Goal: Information Seeking & Learning: Learn about a topic

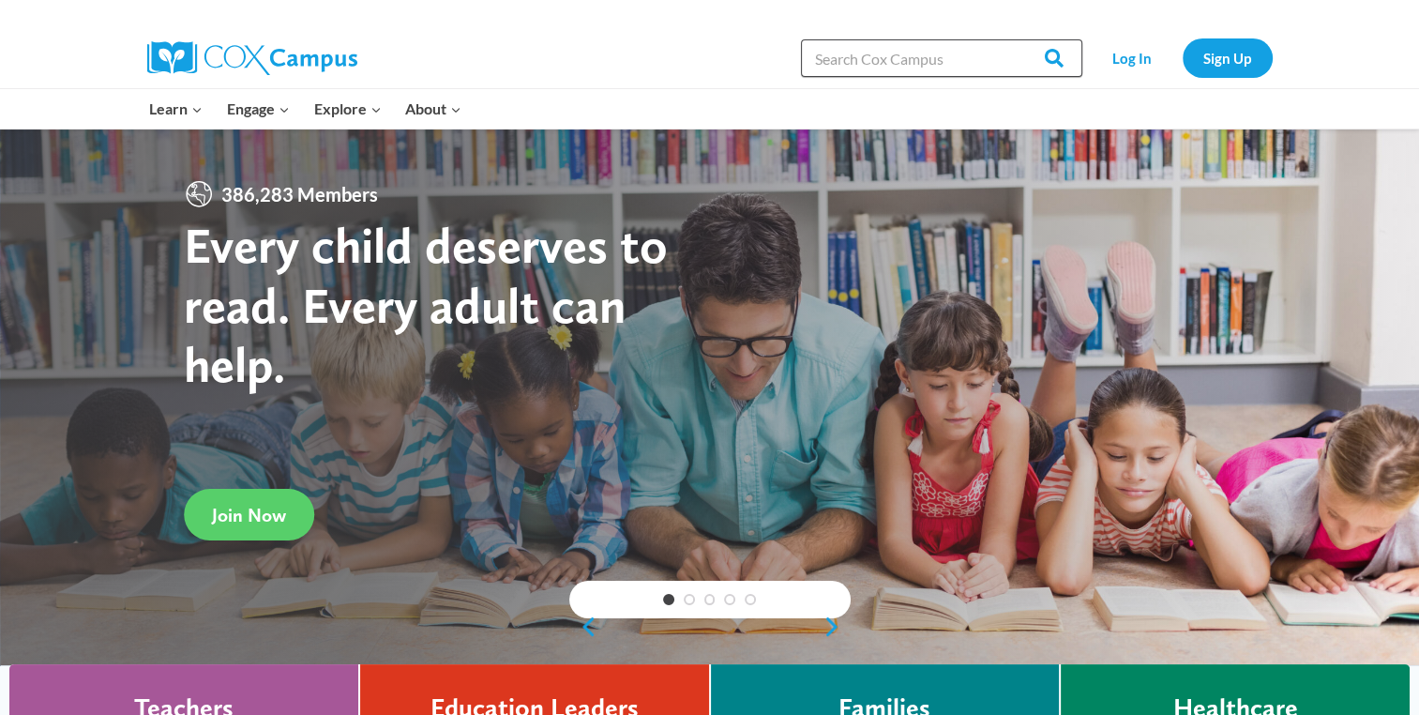
click at [833, 59] on input "Search in [URL][DOMAIN_NAME]" at bounding box center [941, 58] width 281 height 38
type input "science"
click at [1009, 39] on input "Search" at bounding box center [1045, 58] width 73 height 38
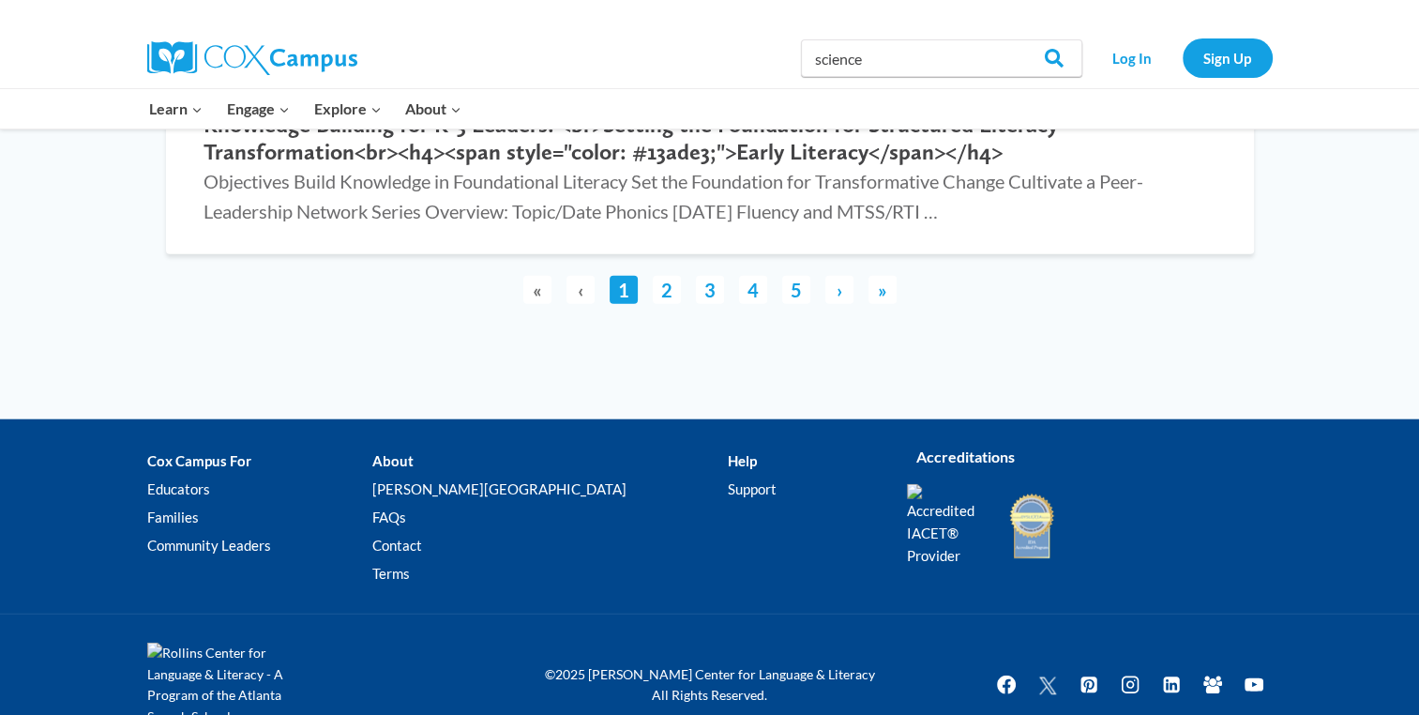
scroll to position [4613, 0]
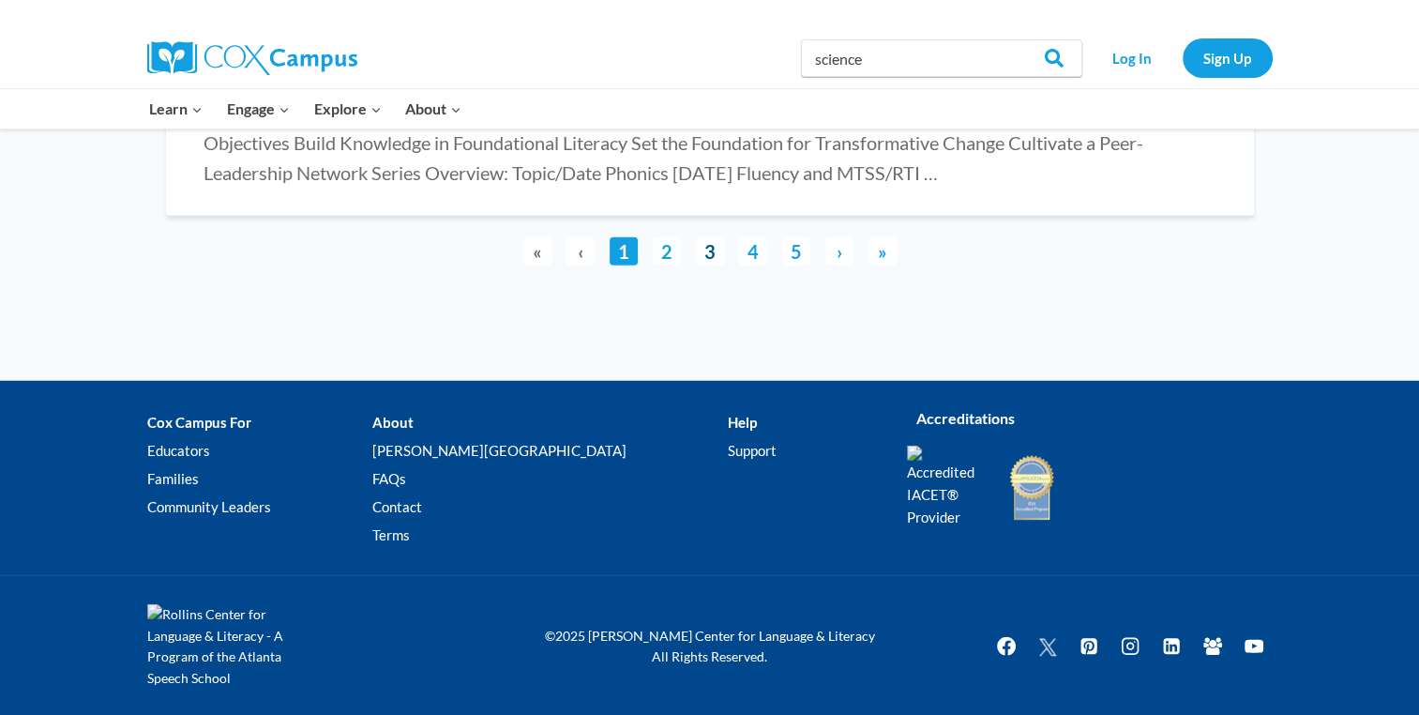
click at [716, 253] on link "3" at bounding box center [710, 251] width 28 height 28
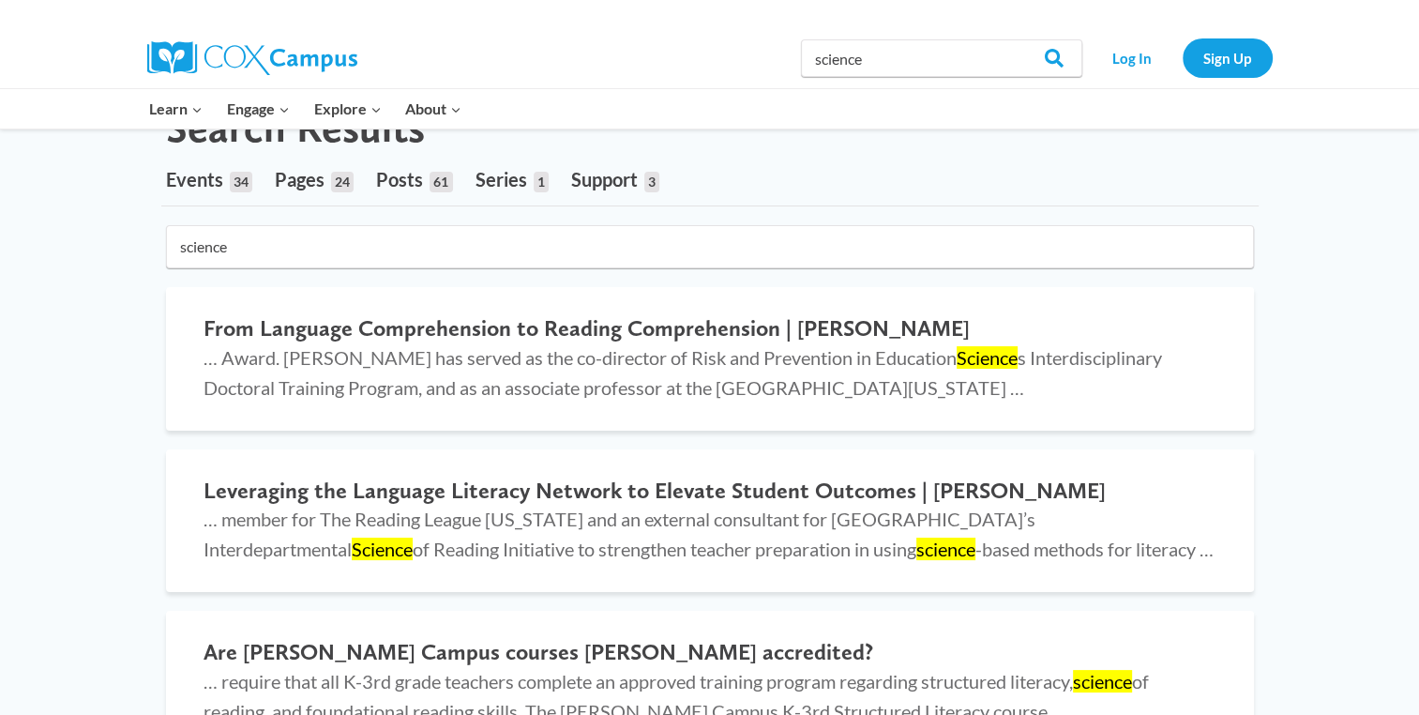
scroll to position [0, 0]
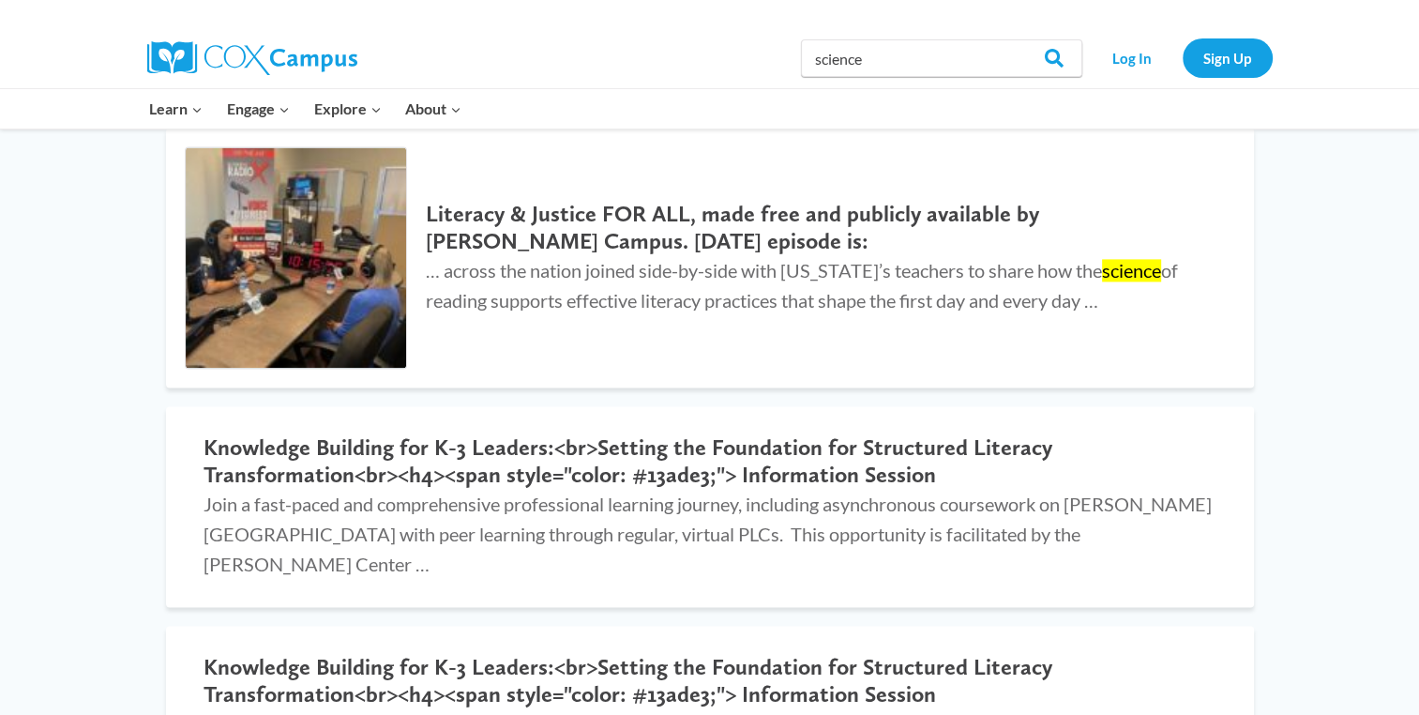
scroll to position [2679, 0]
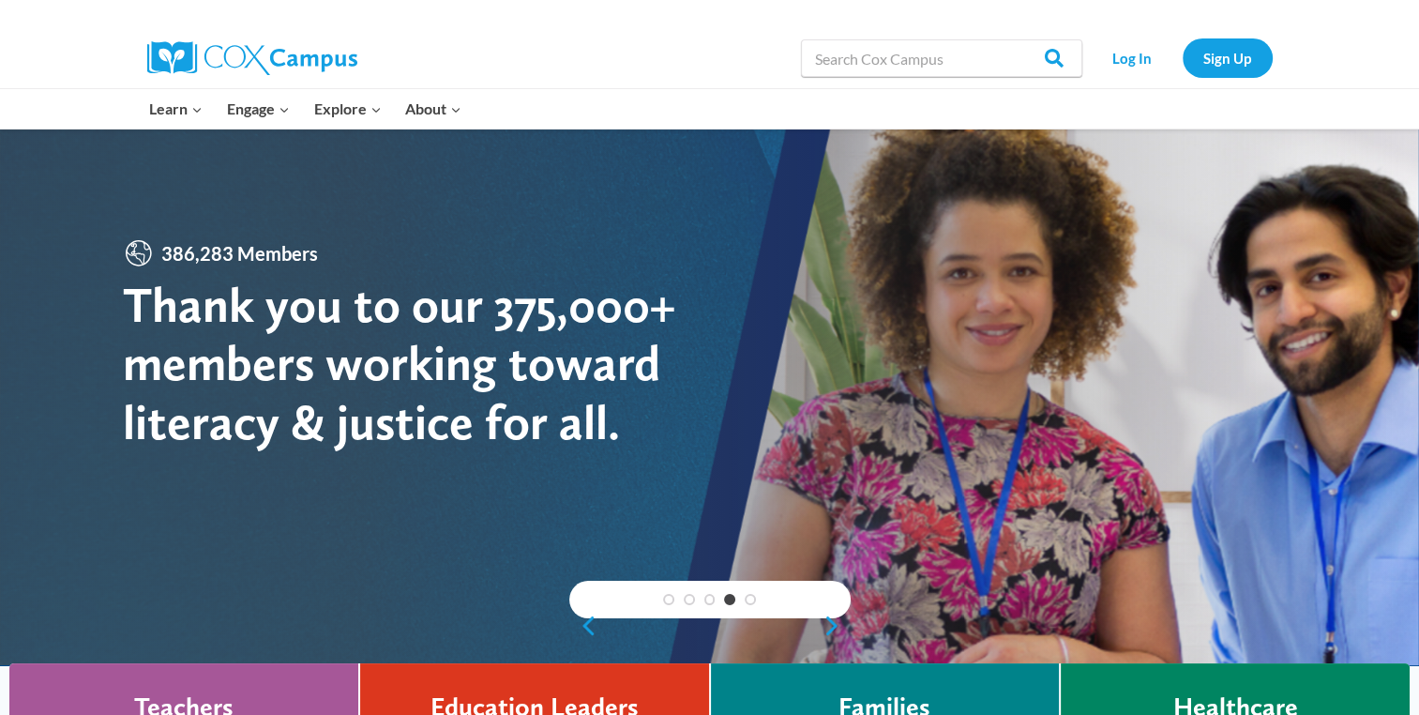
click at [828, 589] on div "1 2 3 4 5" at bounding box center [709, 600] width 281 height 38
click at [826, 629] on link "Next" at bounding box center [837, 625] width 28 height 23
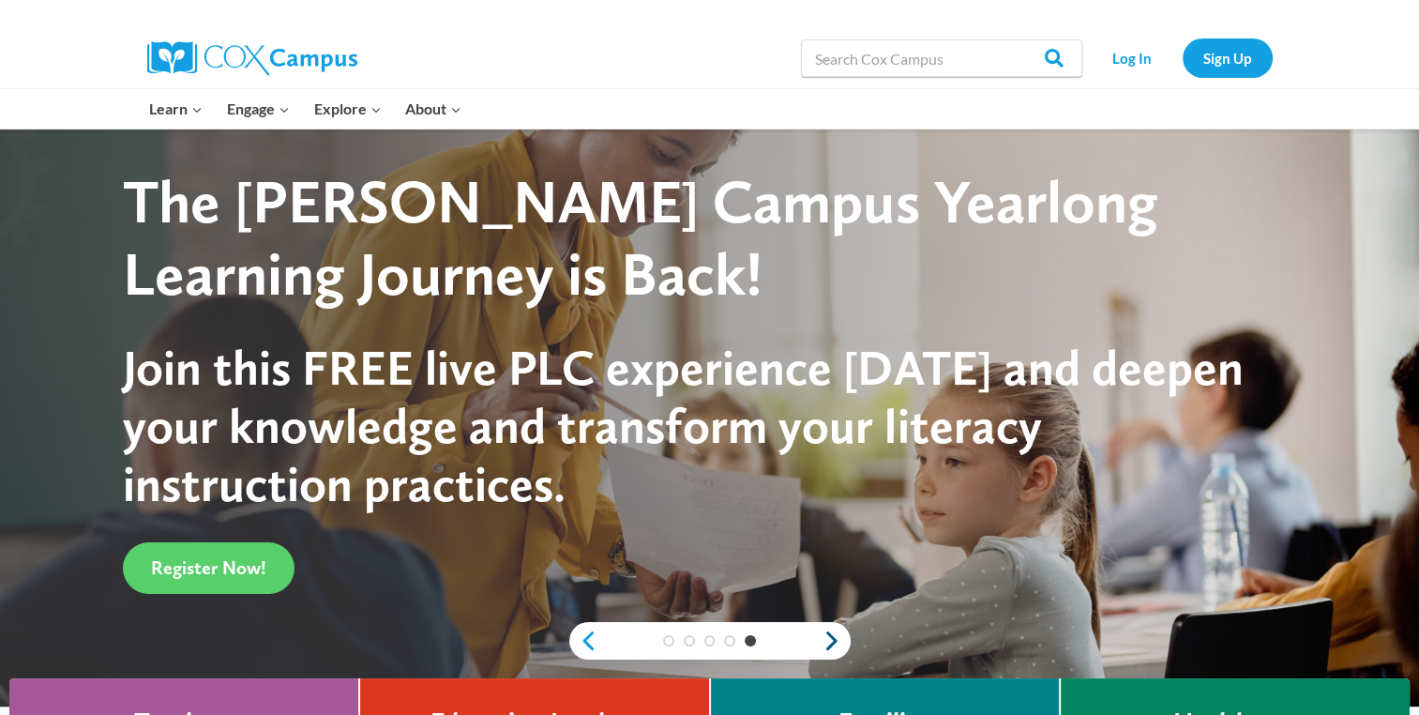
click at [827, 647] on link "Next" at bounding box center [837, 640] width 28 height 23
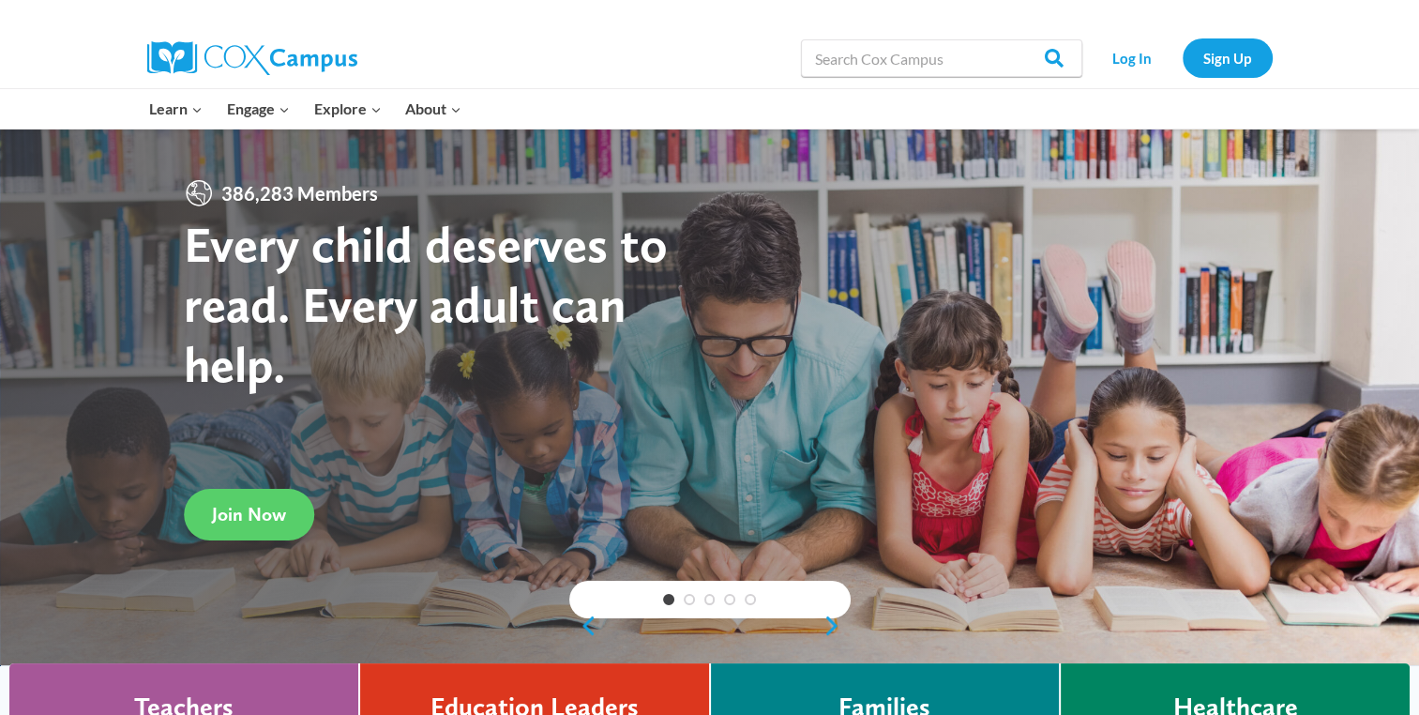
click at [827, 647] on div at bounding box center [709, 397] width 1419 height 537
click at [830, 631] on link "Next" at bounding box center [837, 625] width 28 height 23
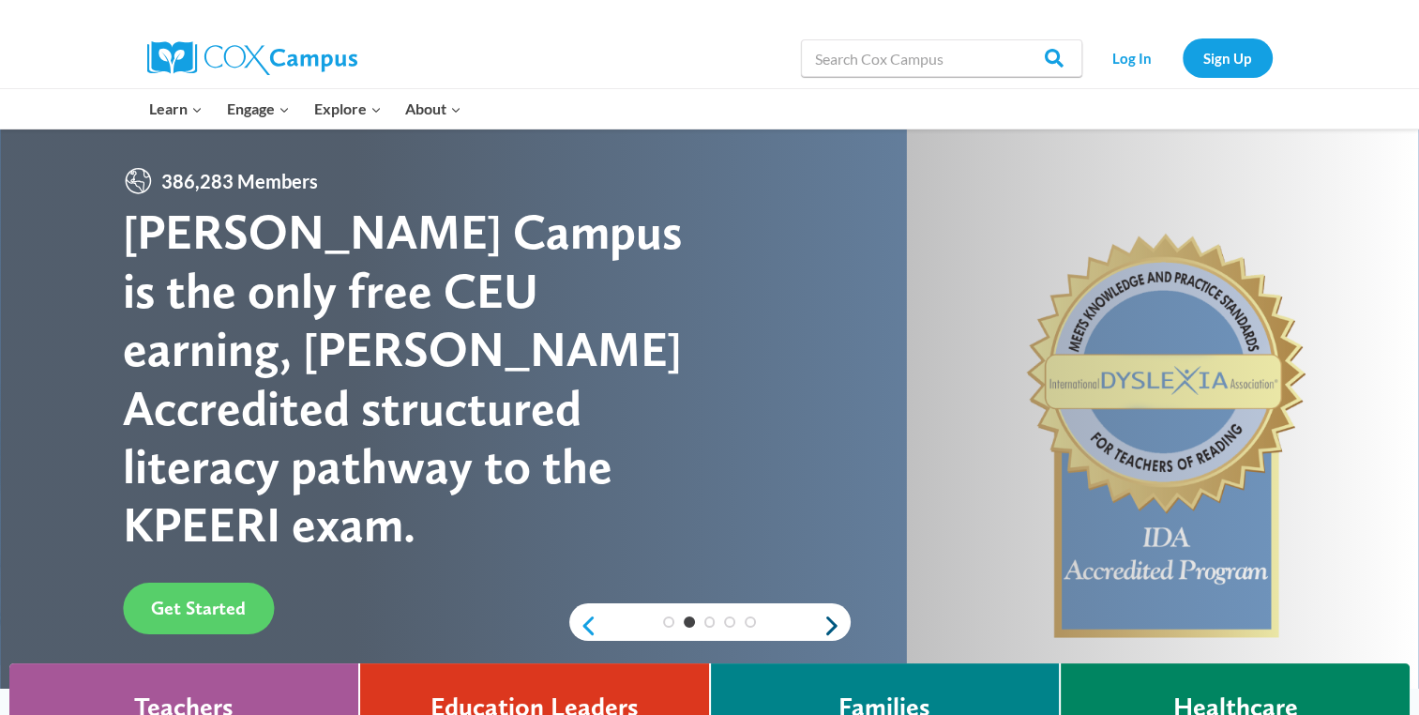
click at [830, 631] on link "Next" at bounding box center [837, 625] width 28 height 23
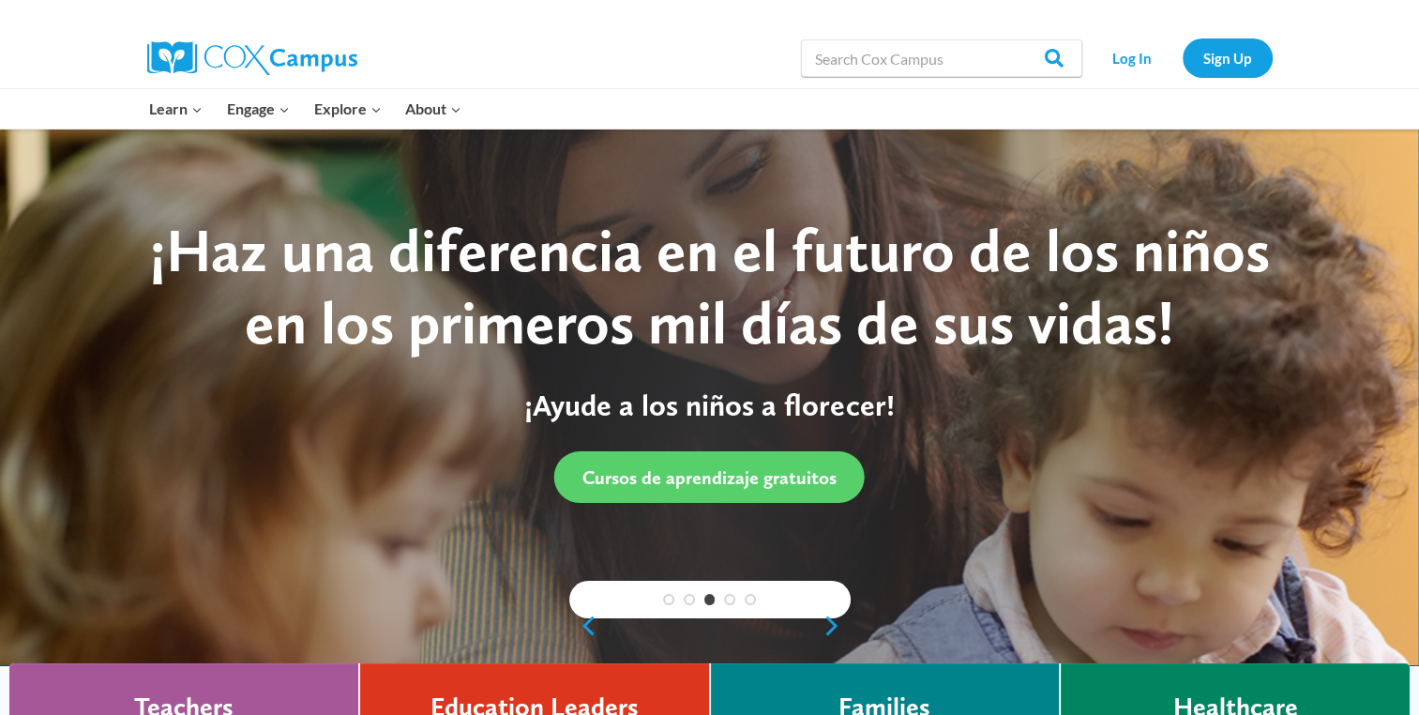
click at [0, 0] on button "Child menu of Events" at bounding box center [0, 0] width 0 height 0
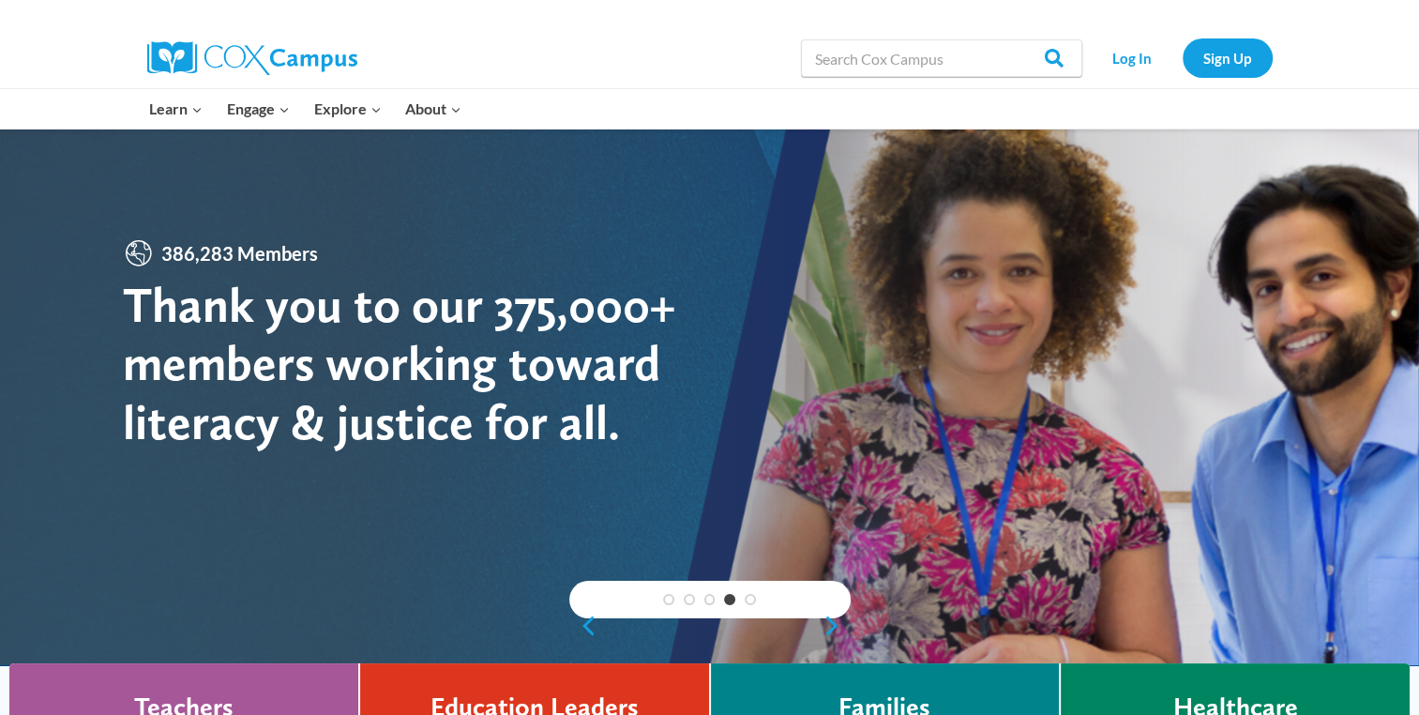
click at [0, 0] on button "Child menu of For Educators" at bounding box center [0, 0] width 0 height 0
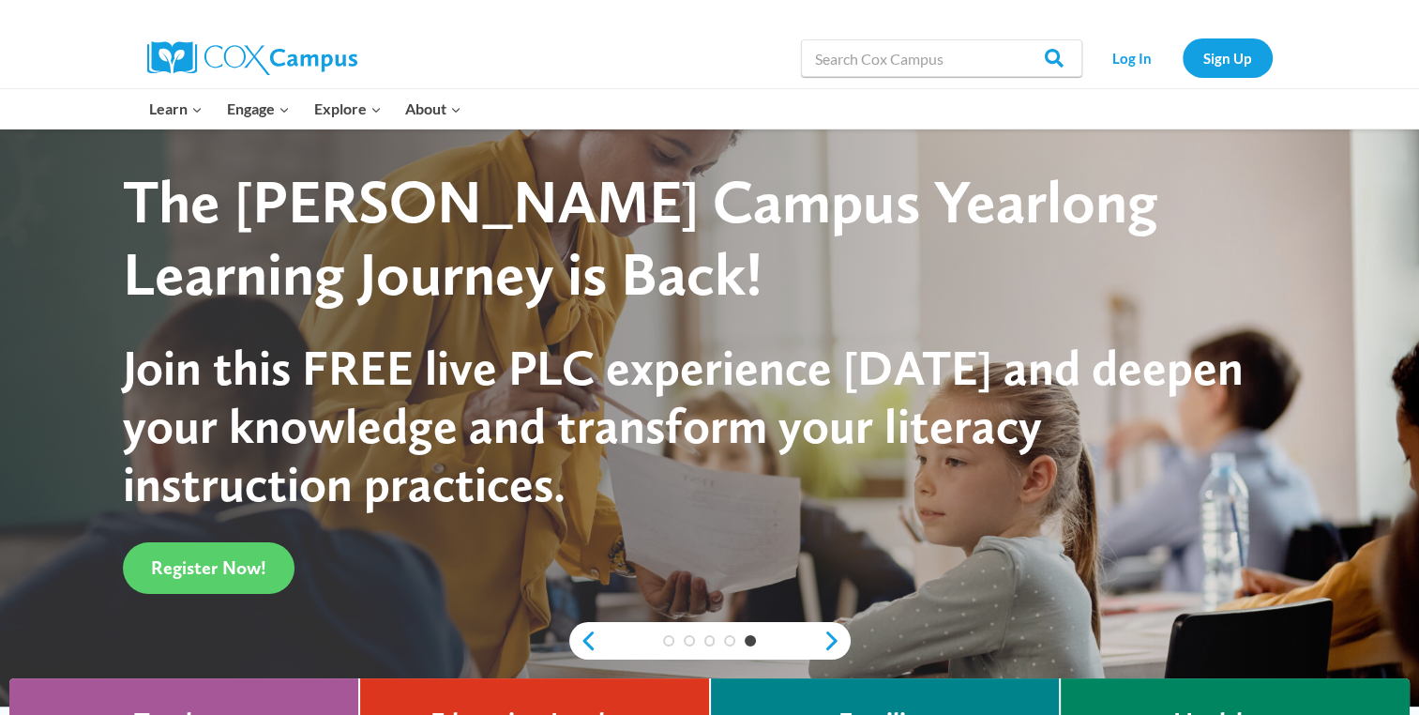
click at [0, 0] on button "Child menu of For Families" at bounding box center [0, 0] width 0 height 0
click at [0, 0] on button "Child menu of Resources & Activities" at bounding box center [0, 0] width 0 height 0
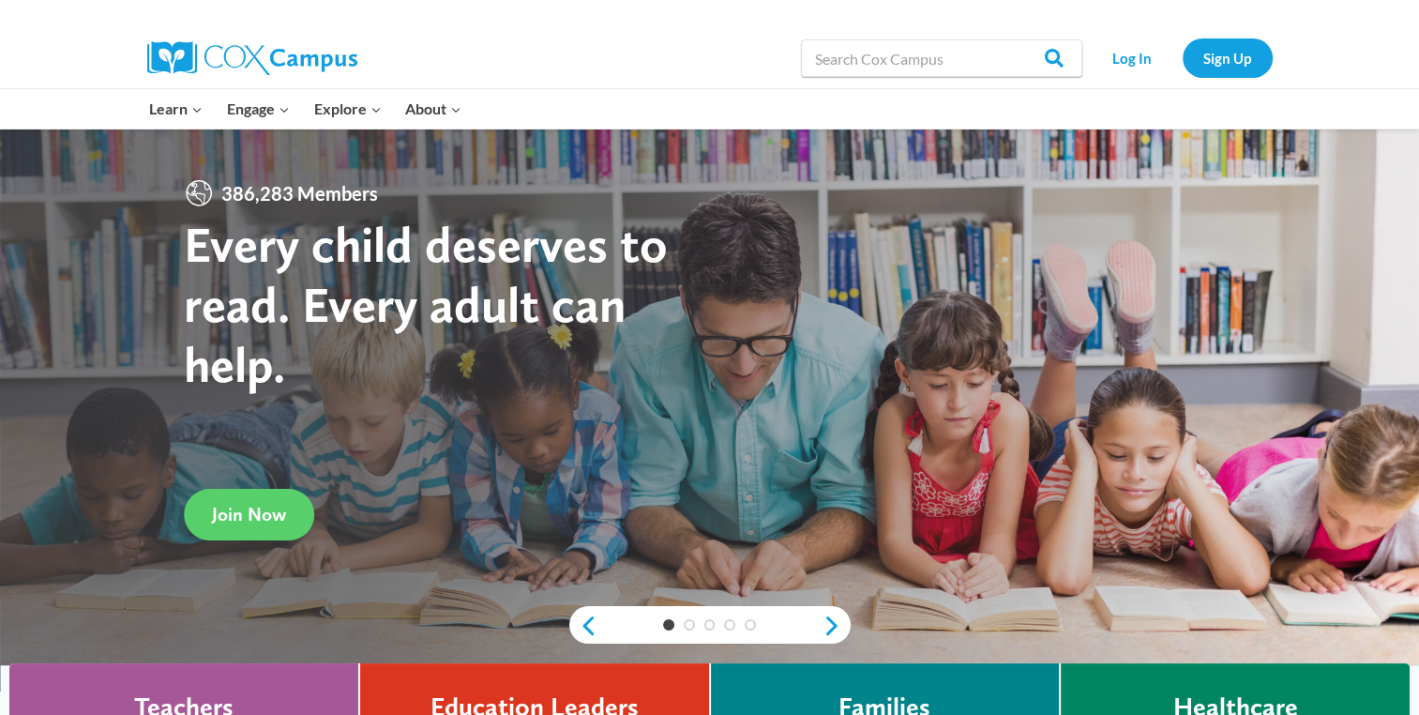
click at [0, 0] on link "Activity Ideas" at bounding box center [0, 0] width 0 height 0
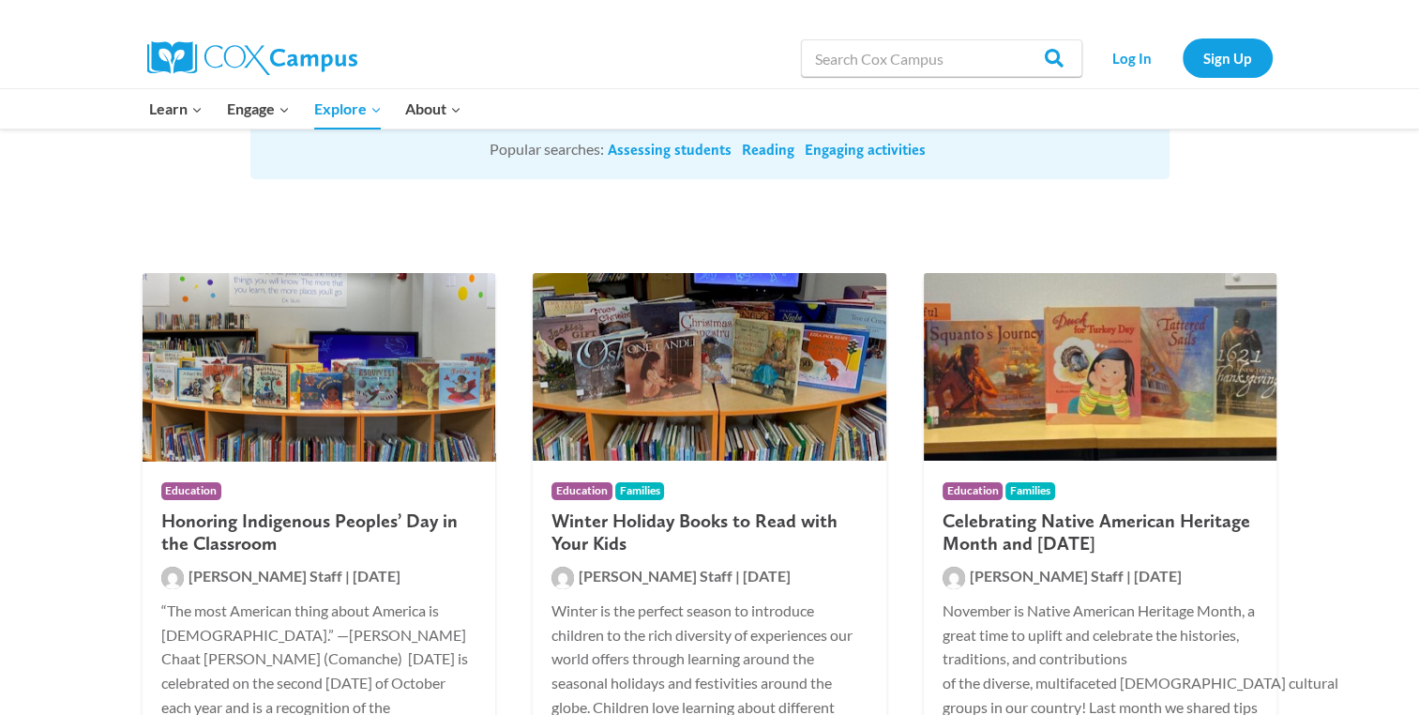
scroll to position [201, 0]
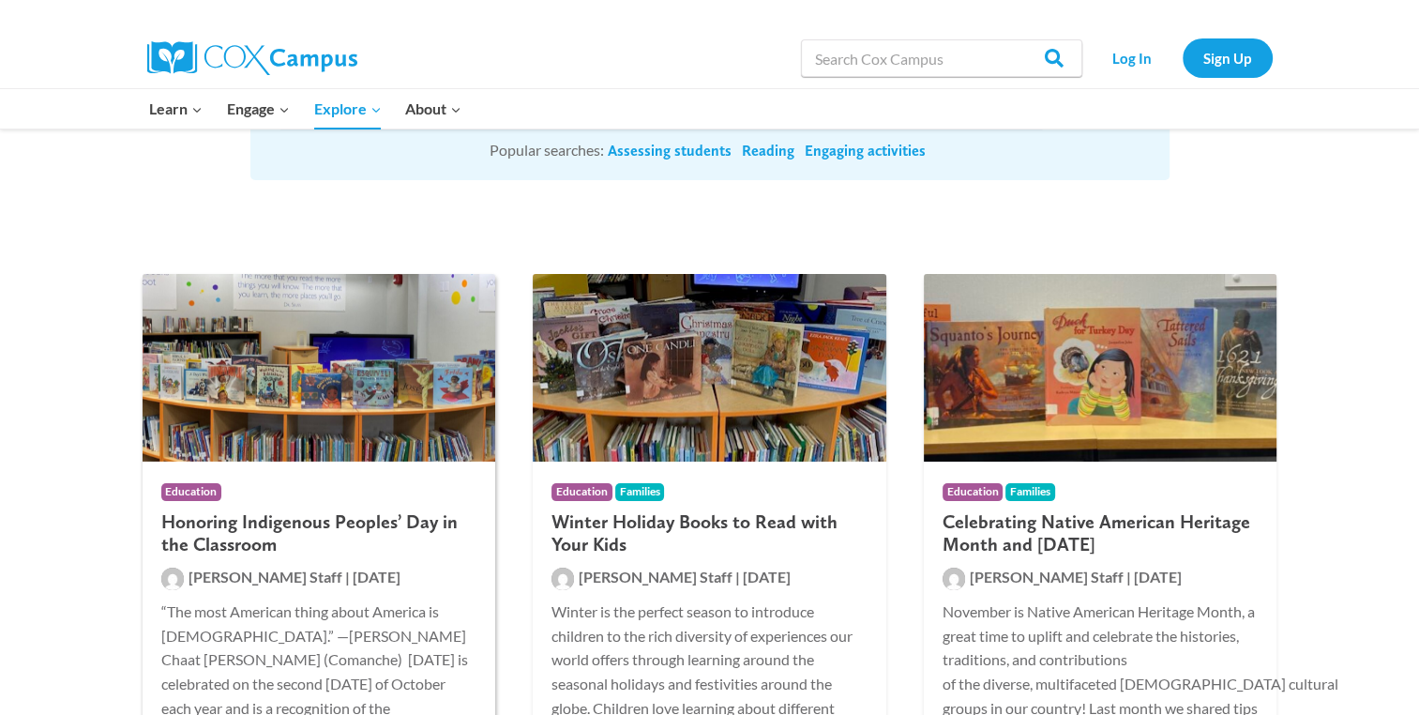
click at [317, 385] on img at bounding box center [320, 368] width 354 height 188
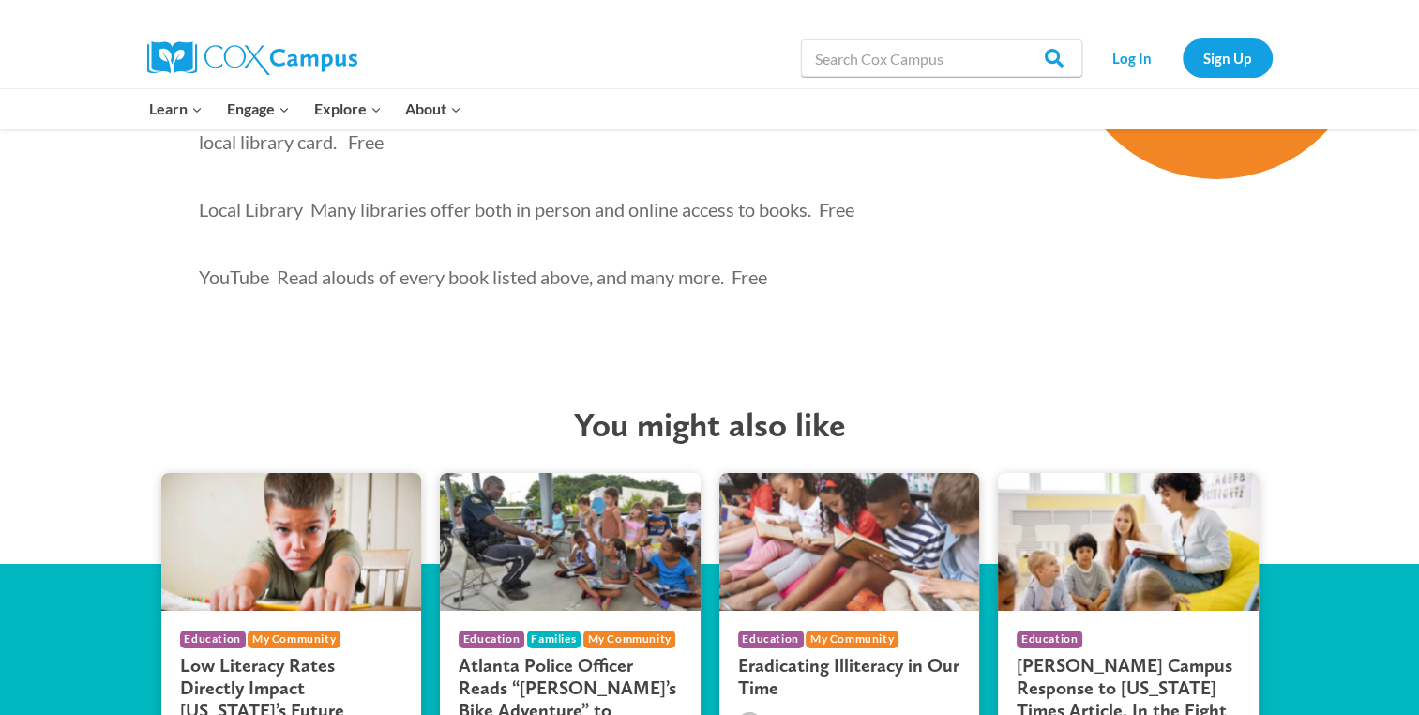
scroll to position [6067, 0]
